Goal: Information Seeking & Learning: Learn about a topic

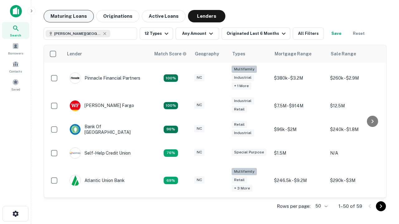
click at [68, 16] on button "Maturing Loans" at bounding box center [69, 16] width 50 height 12
